Goal: Task Accomplishment & Management: Complete application form

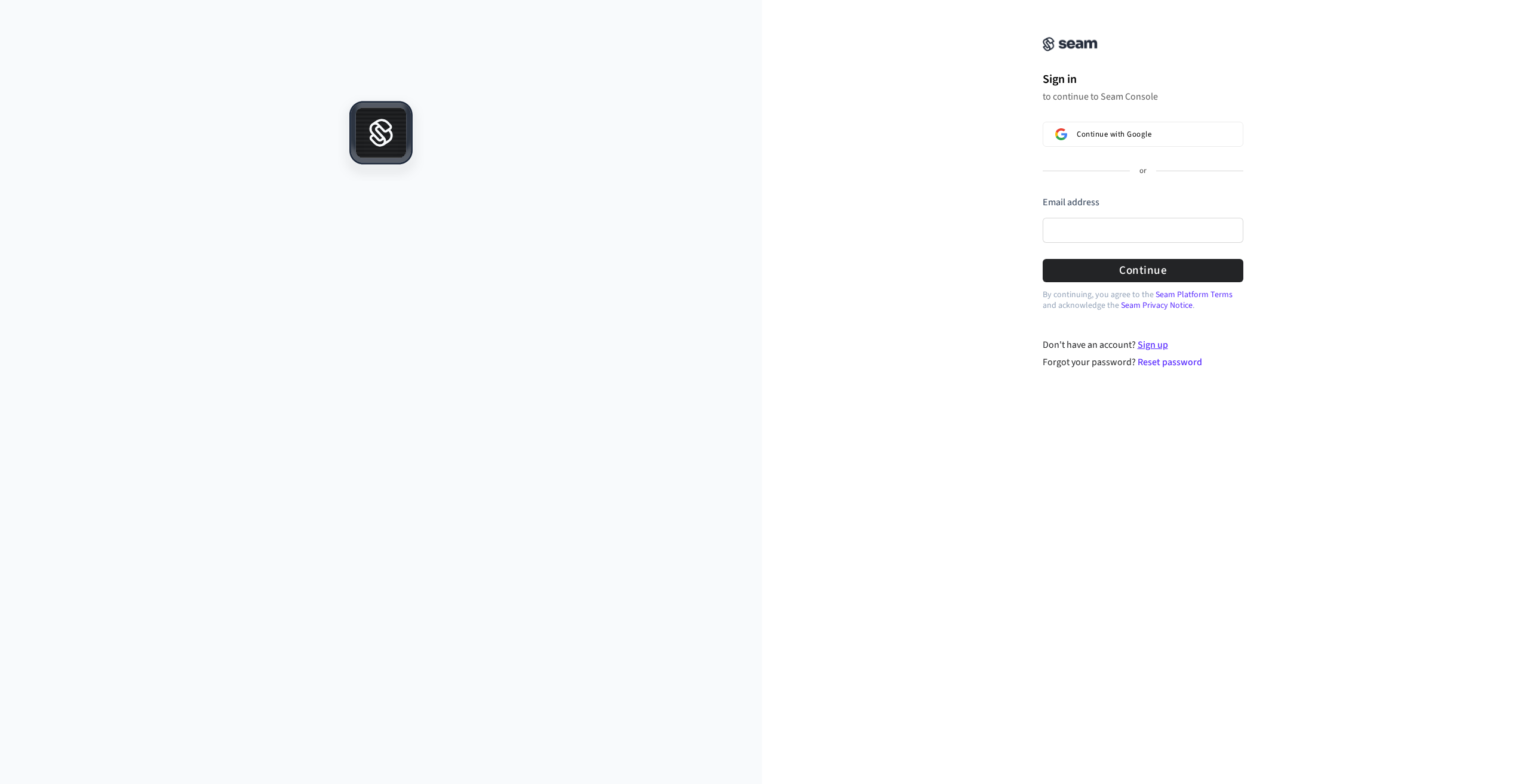
click at [1154, 346] on link "Sign up" at bounding box center [1153, 345] width 30 height 13
